Goal: Find specific page/section: Find specific page/section

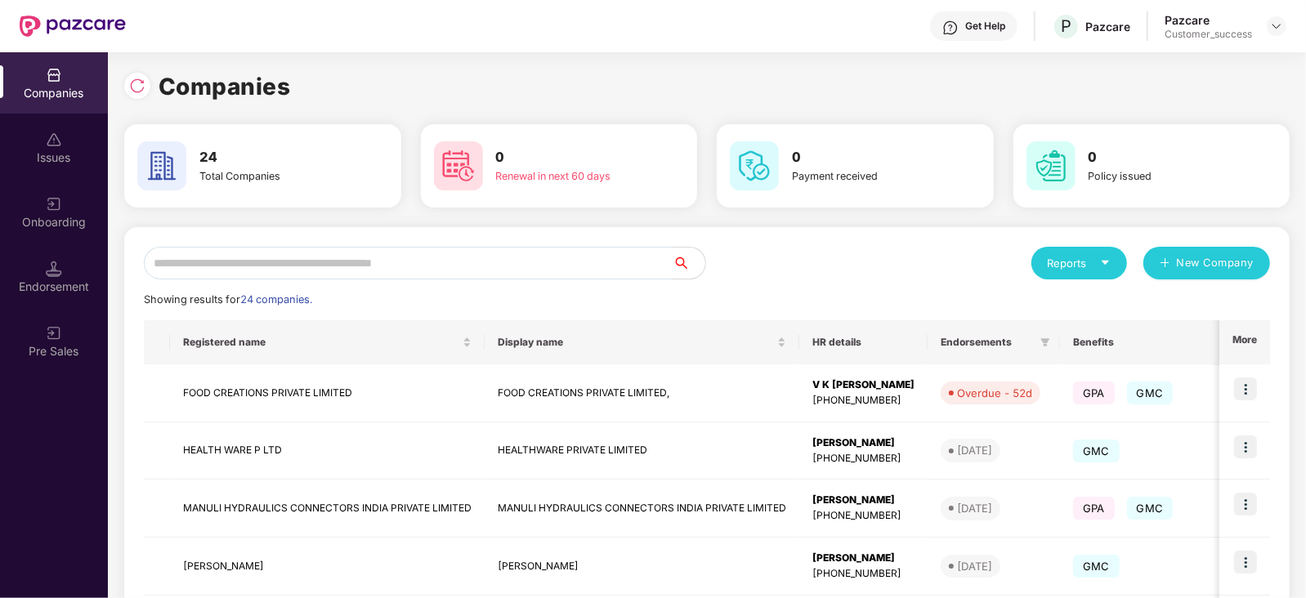
click at [258, 271] on input "text" at bounding box center [408, 263] width 529 height 33
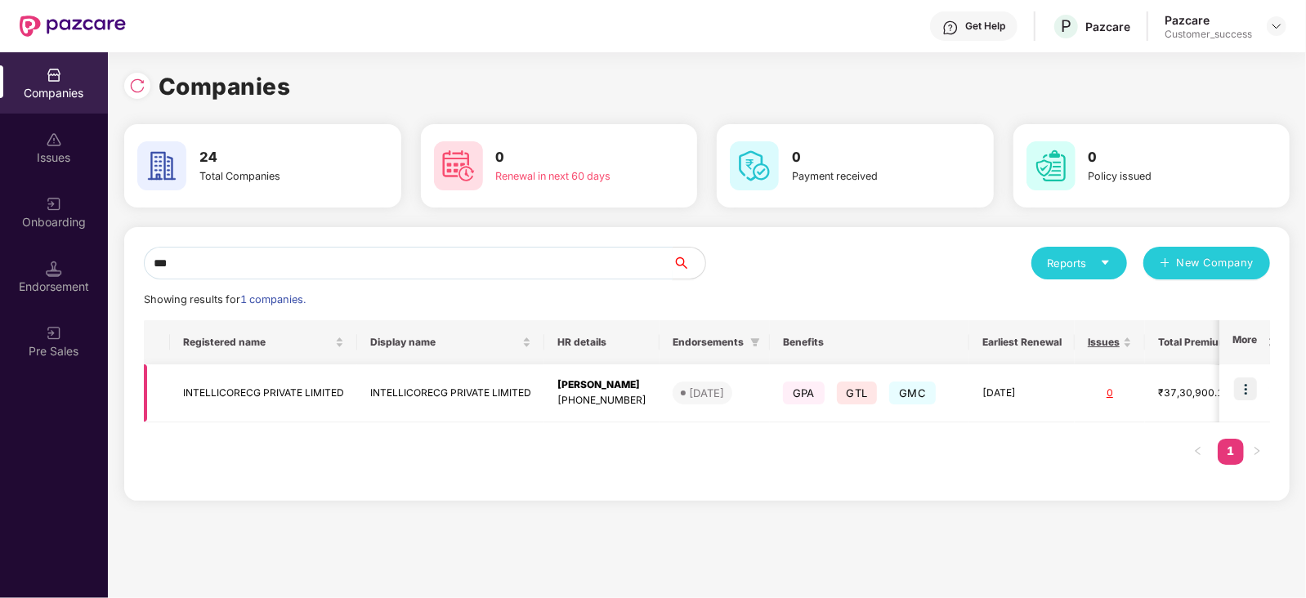
type input "***"
click at [1247, 383] on img at bounding box center [1245, 389] width 23 height 23
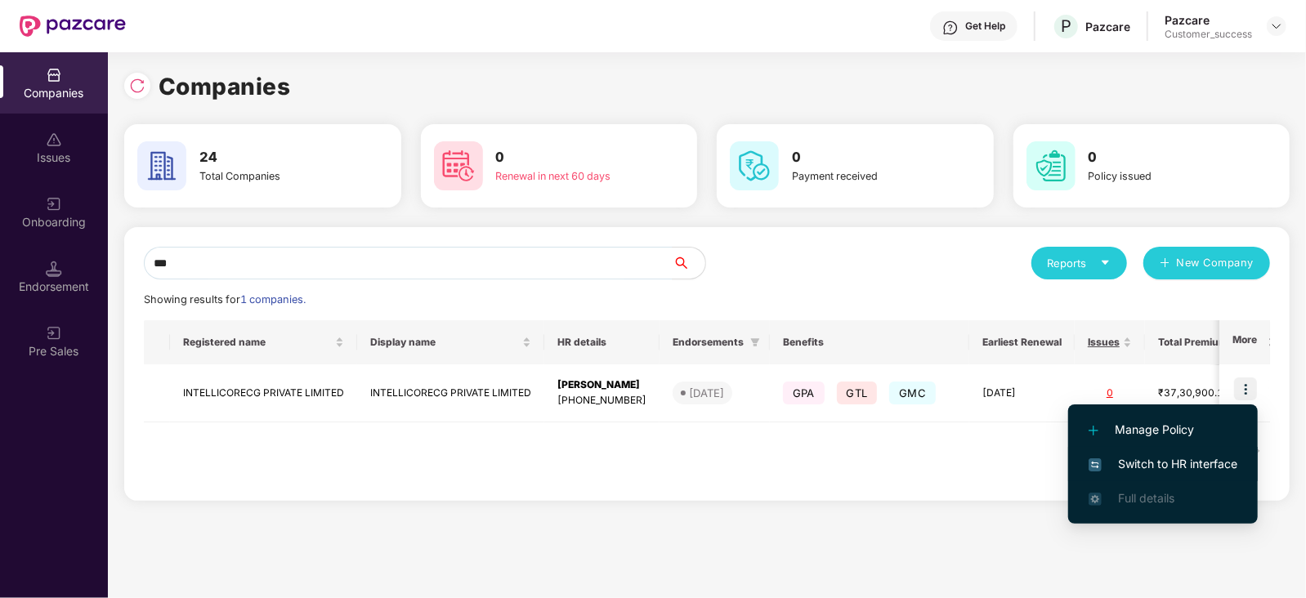
click at [1176, 459] on span "Switch to HR interface" at bounding box center [1163, 464] width 149 height 18
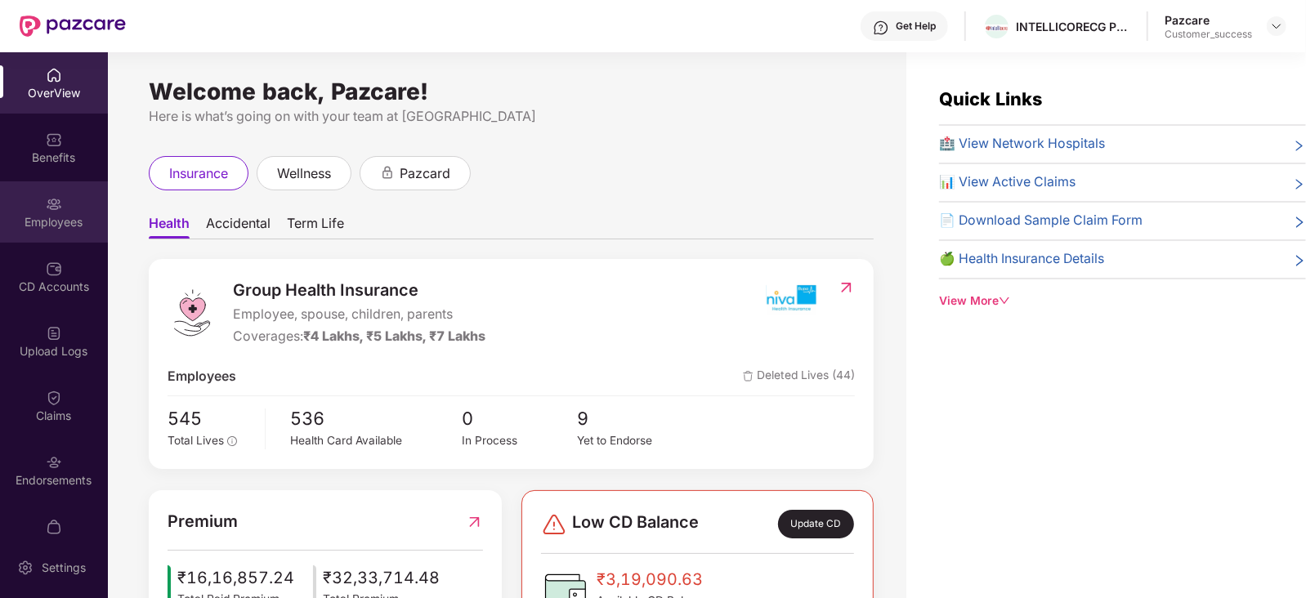
click at [46, 208] on img at bounding box center [54, 204] width 16 height 16
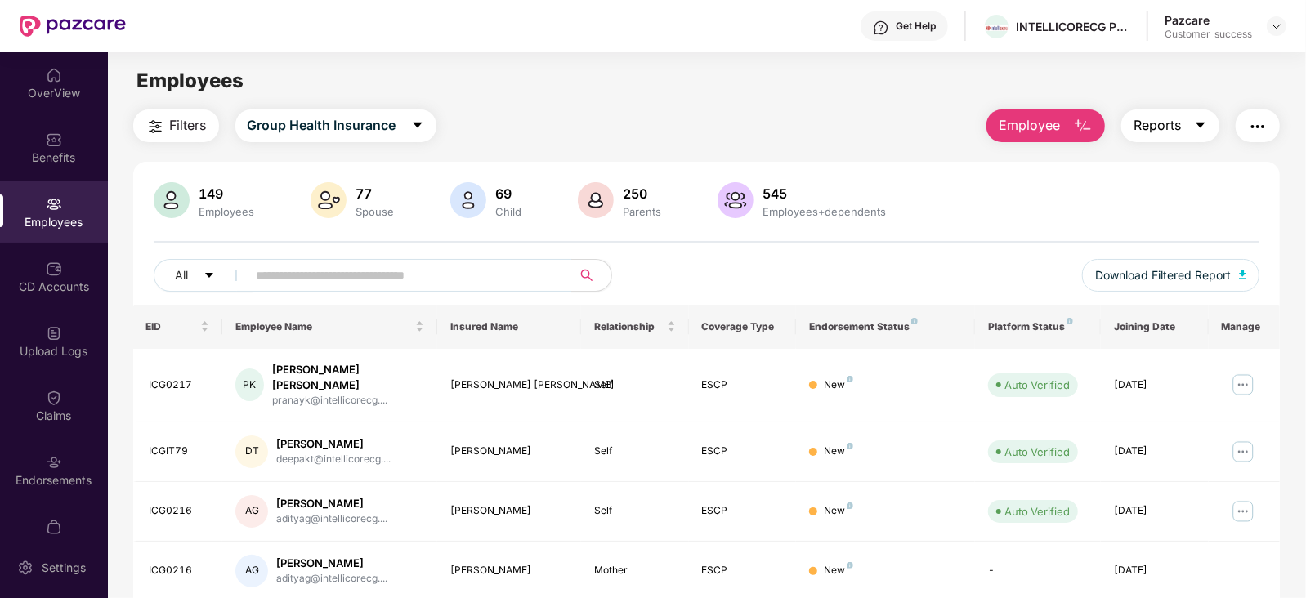
click at [1195, 128] on icon "caret-down" at bounding box center [1200, 125] width 13 height 13
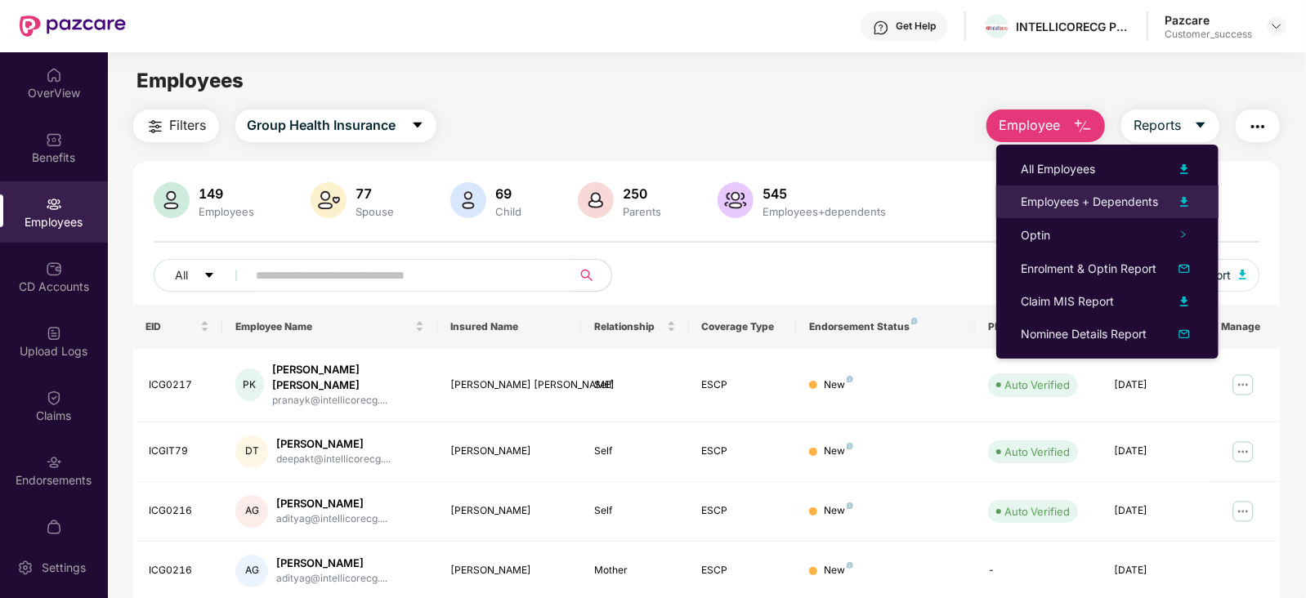
click at [1188, 197] on img at bounding box center [1185, 202] width 20 height 20
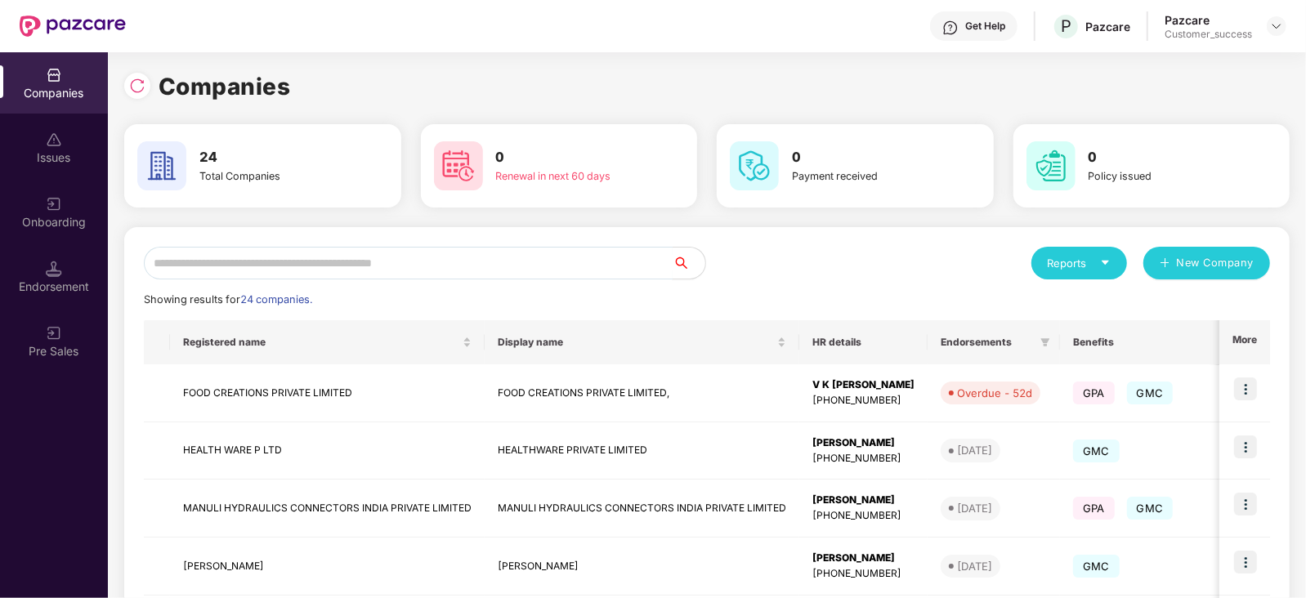
click at [204, 259] on input "text" at bounding box center [408, 263] width 529 height 33
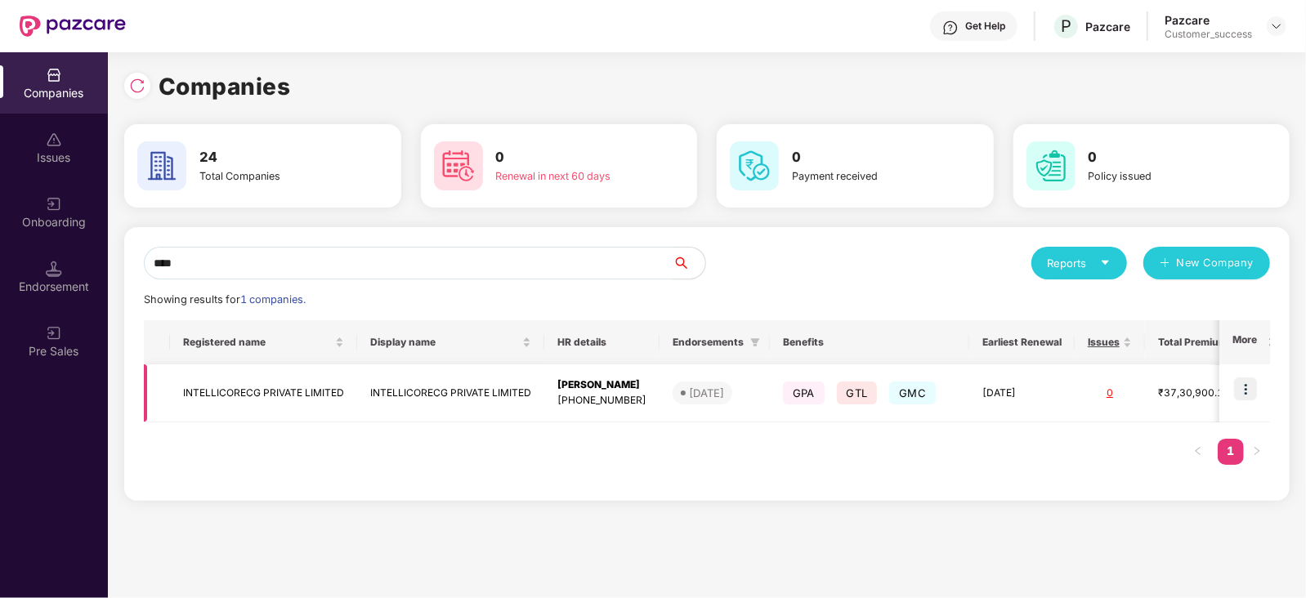
type input "****"
click at [611, 386] on div "[PERSON_NAME]" at bounding box center [602, 386] width 89 height 16
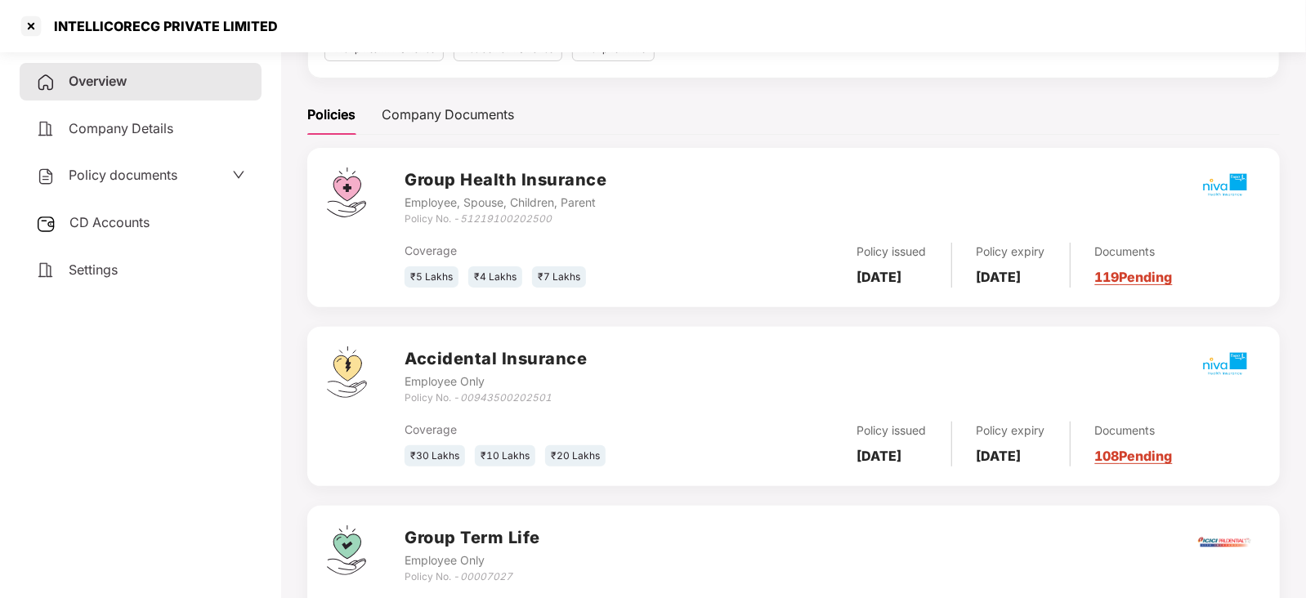
scroll to position [208, 0]
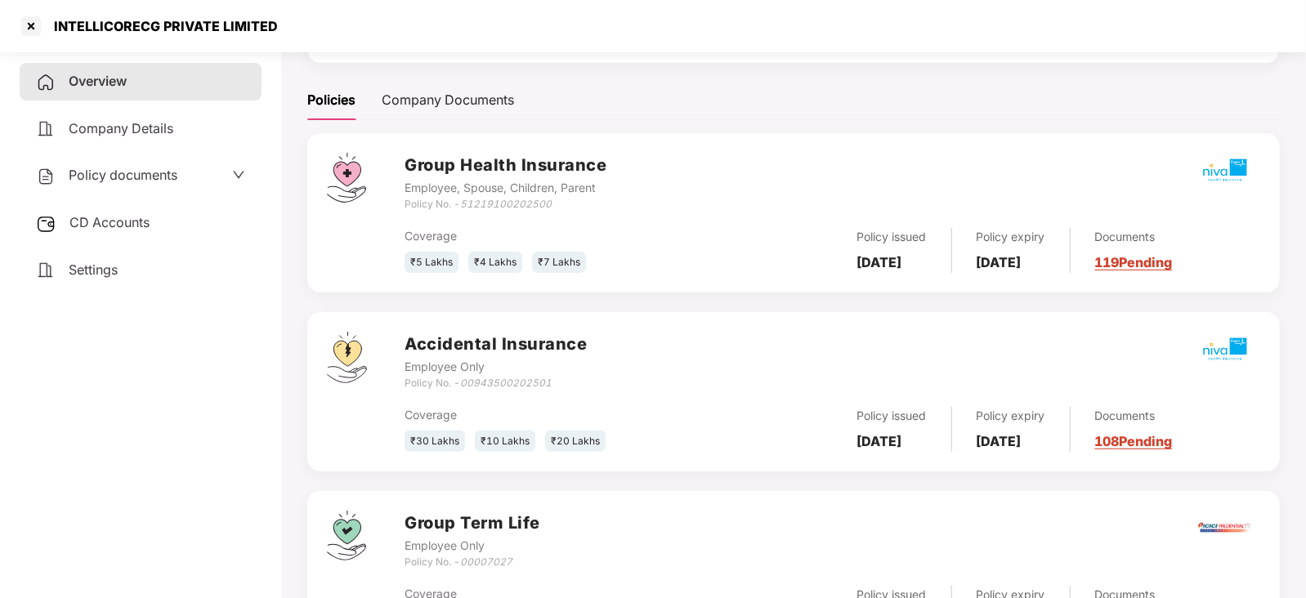
click at [1145, 258] on link "119 Pending" at bounding box center [1135, 262] width 78 height 16
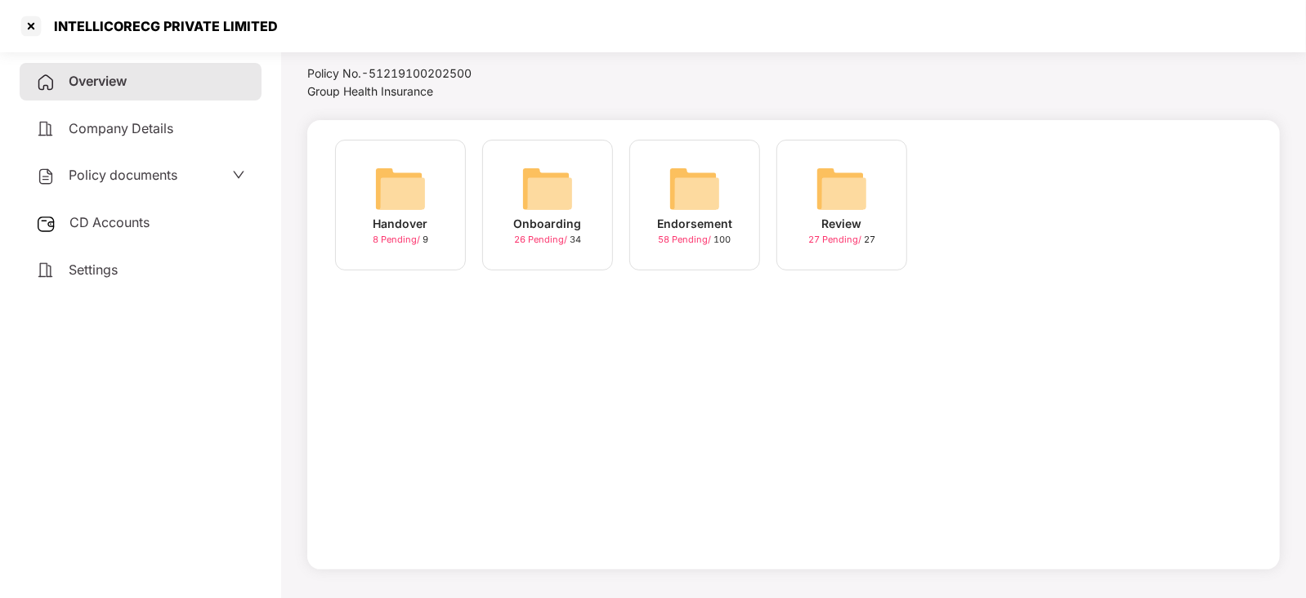
click at [694, 185] on img at bounding box center [695, 189] width 52 height 52
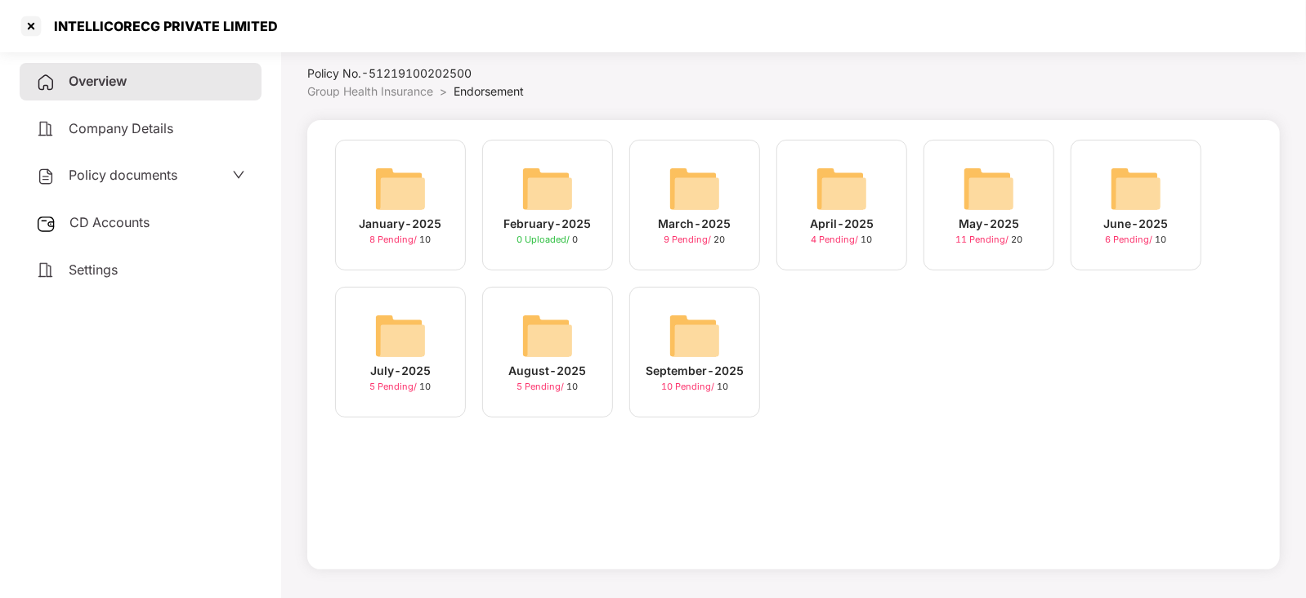
click at [546, 337] on img at bounding box center [548, 336] width 52 height 52
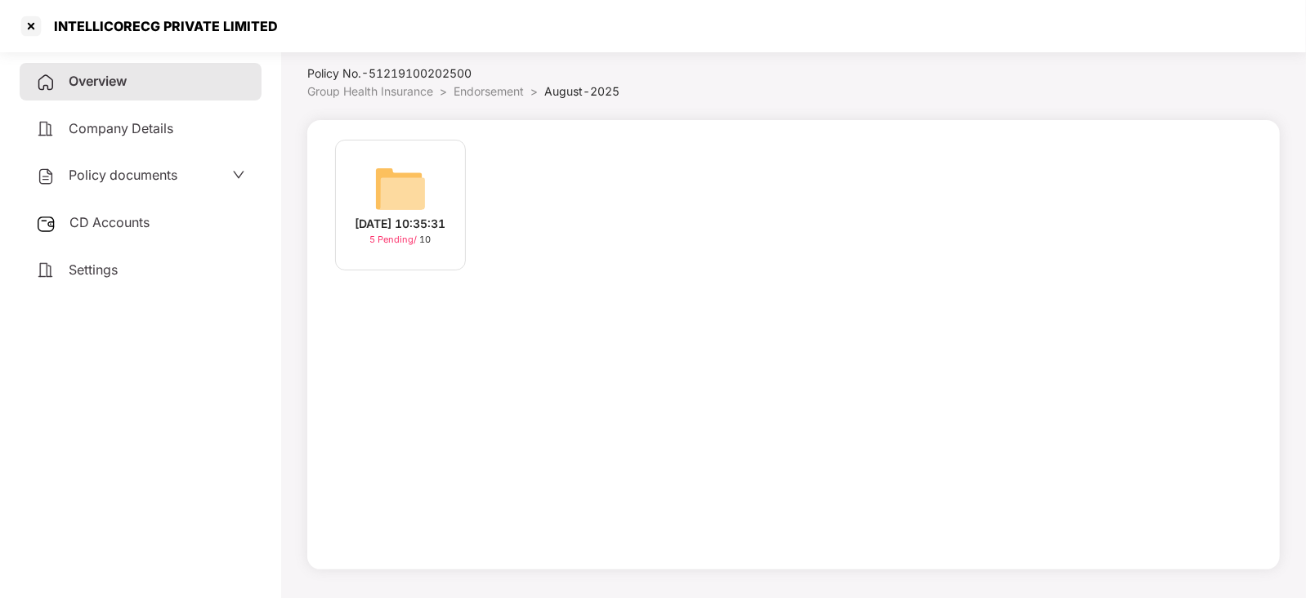
click at [399, 177] on img at bounding box center [400, 189] width 52 height 52
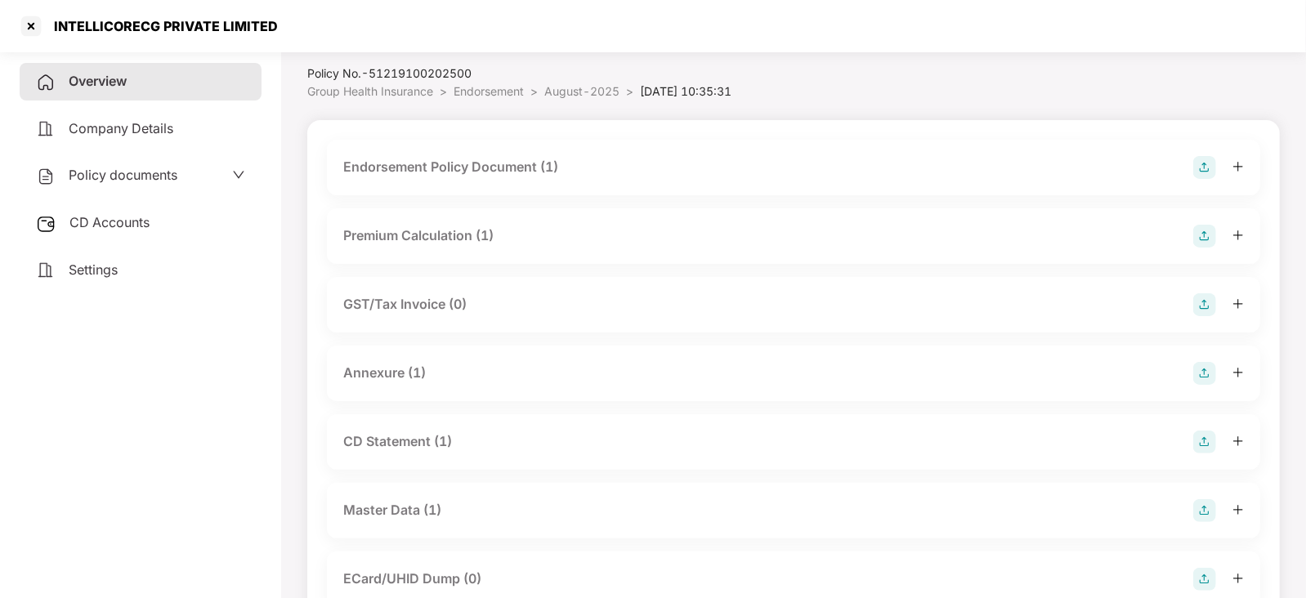
scroll to position [208, 0]
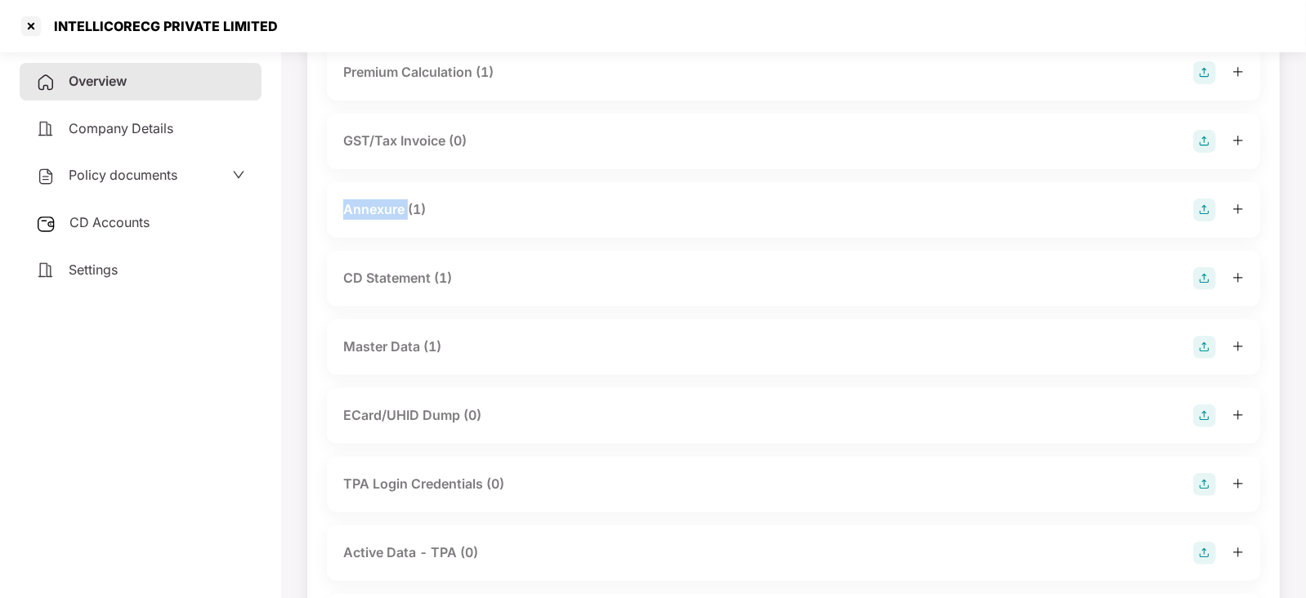
click at [399, 177] on div "Endorsement Policy Document (1) Premium Calculation (1) GST/Tax Invoice (0) Ann…" at bounding box center [794, 319] width 934 height 687
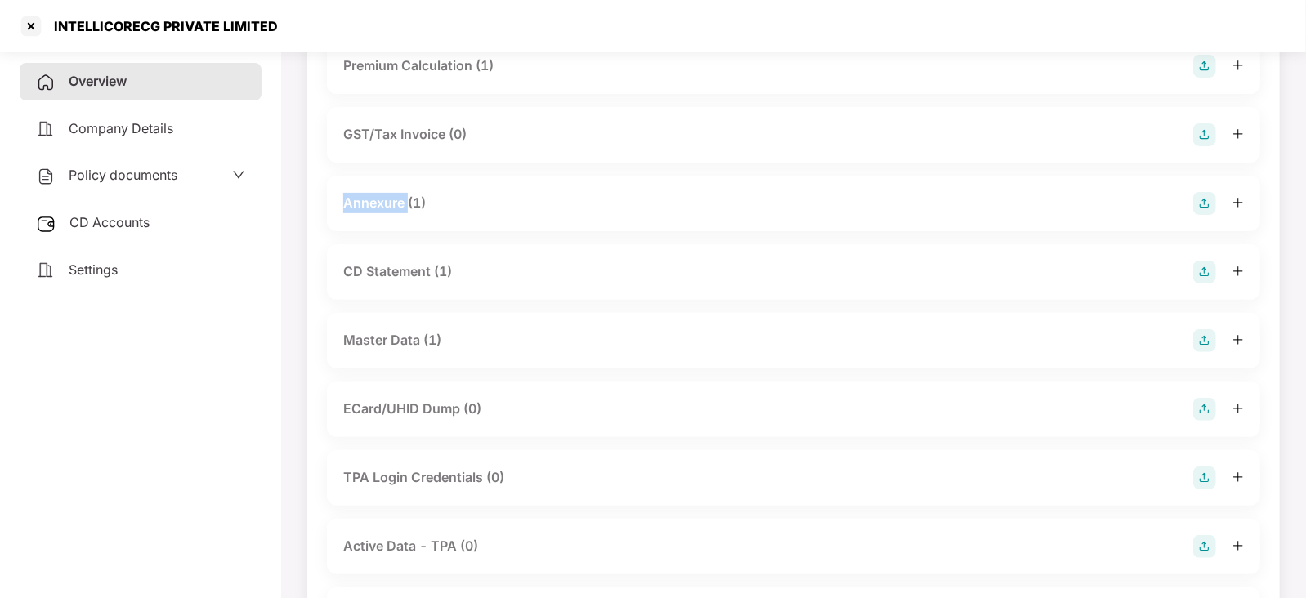
scroll to position [311, 0]
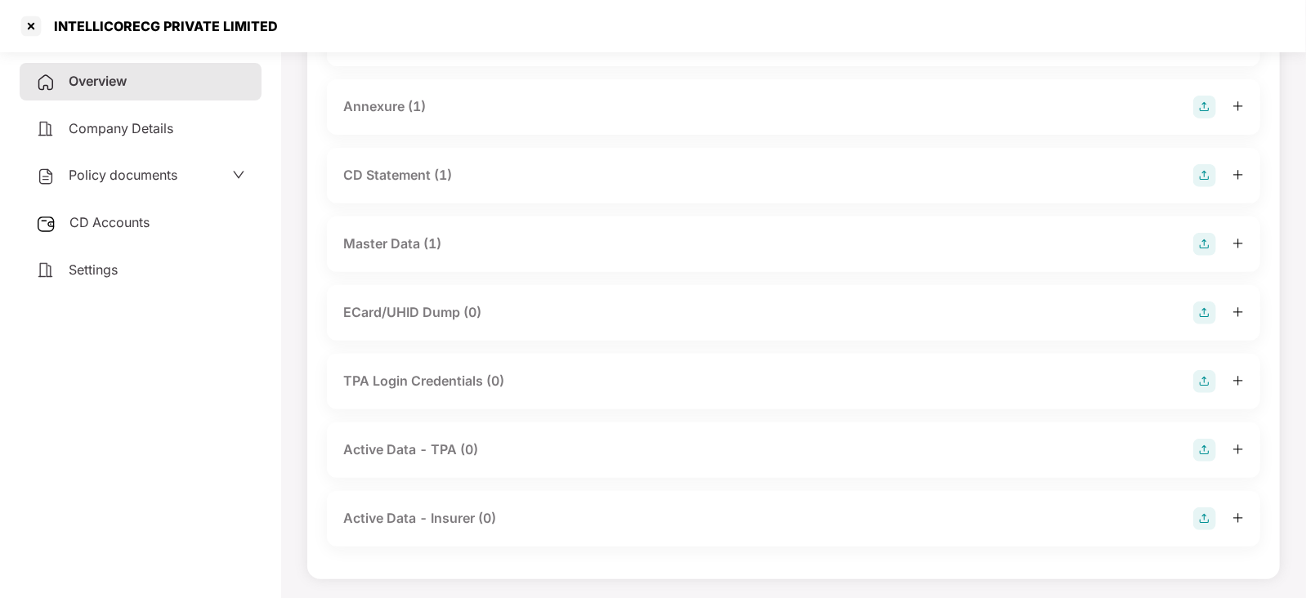
click at [397, 244] on div "Master Data (1)" at bounding box center [392, 244] width 98 height 20
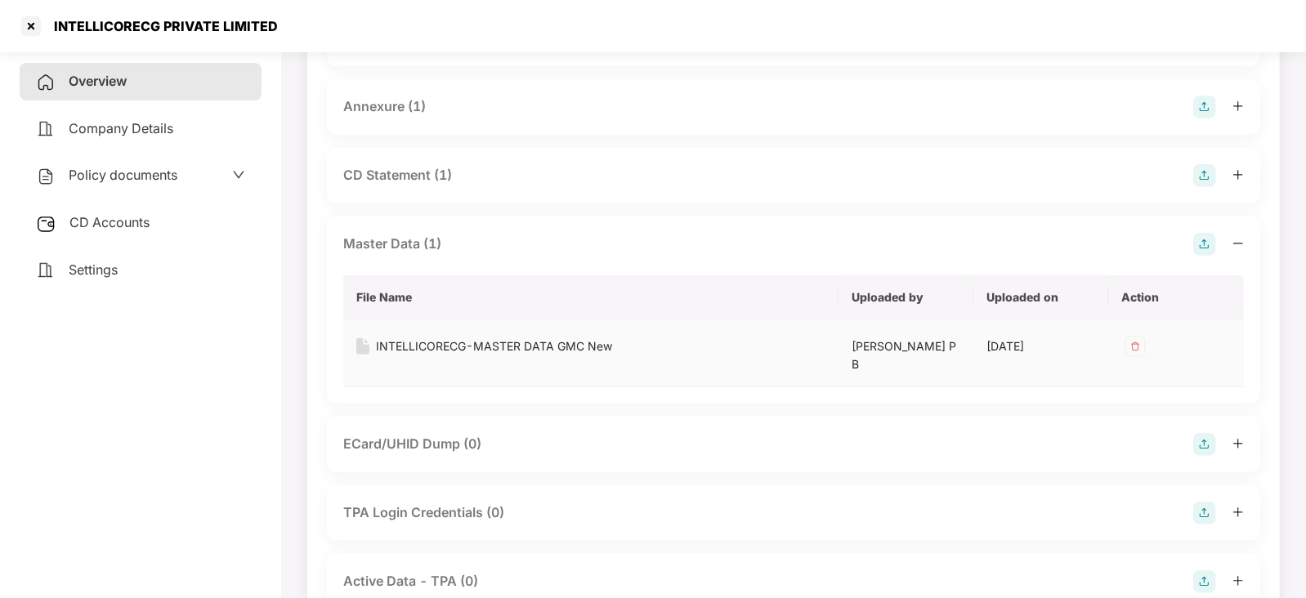
click at [470, 340] on div "INTELLICORECG-MASTER DATA GMC New" at bounding box center [494, 347] width 236 height 18
